Goal: Task Accomplishment & Management: Use online tool/utility

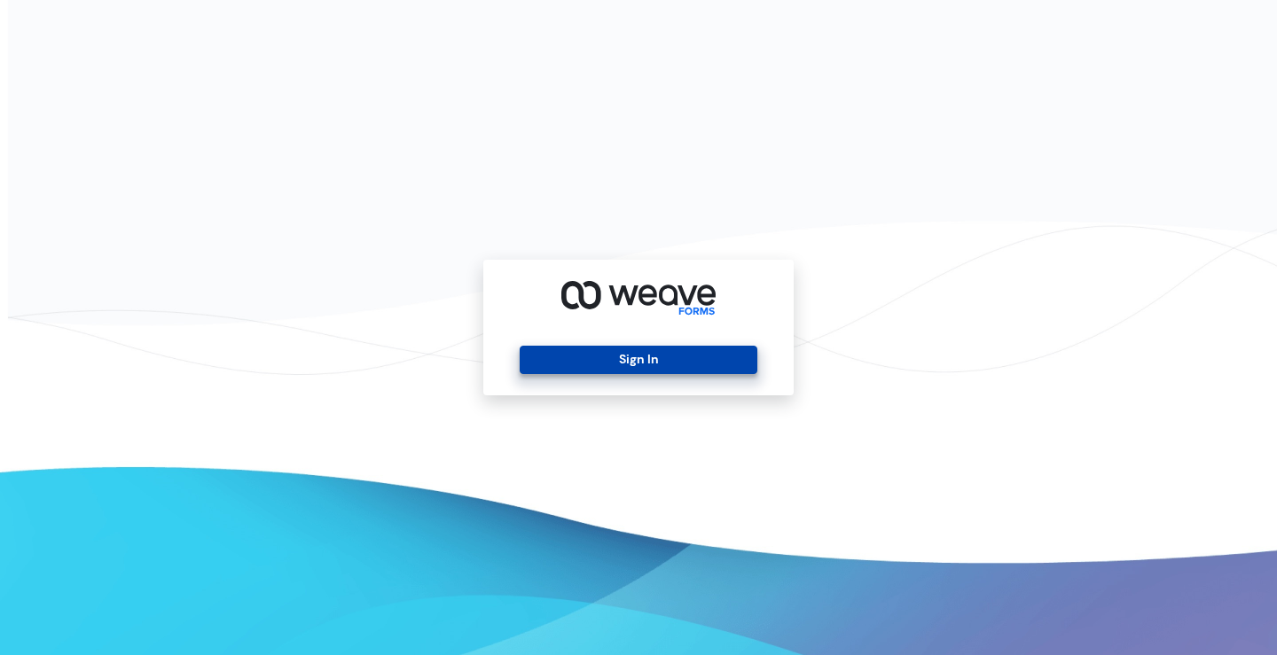
click at [583, 360] on button "Sign In" at bounding box center [638, 360] width 237 height 28
